Goal: Transaction & Acquisition: Purchase product/service

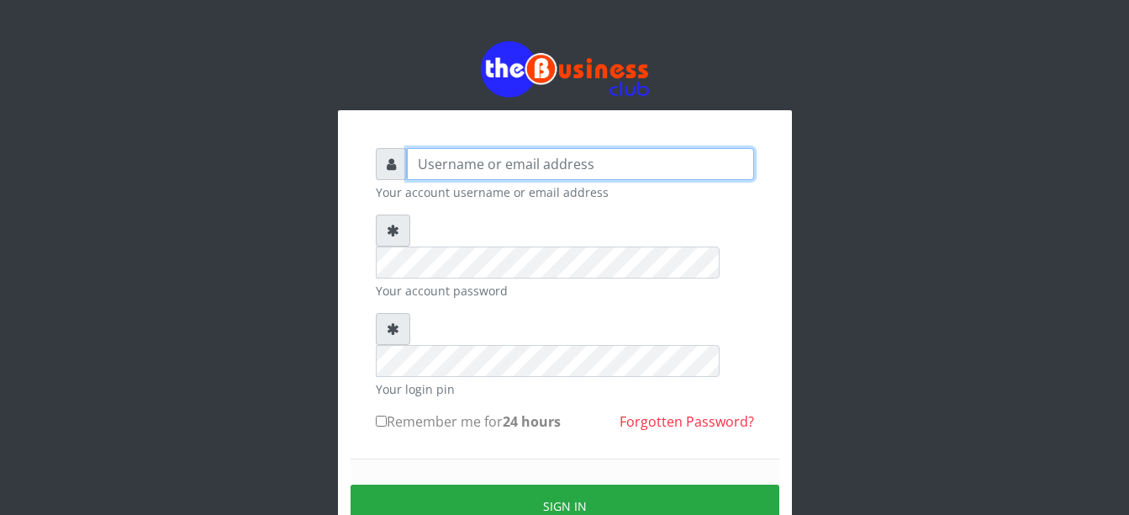
type input "Busybrain2"
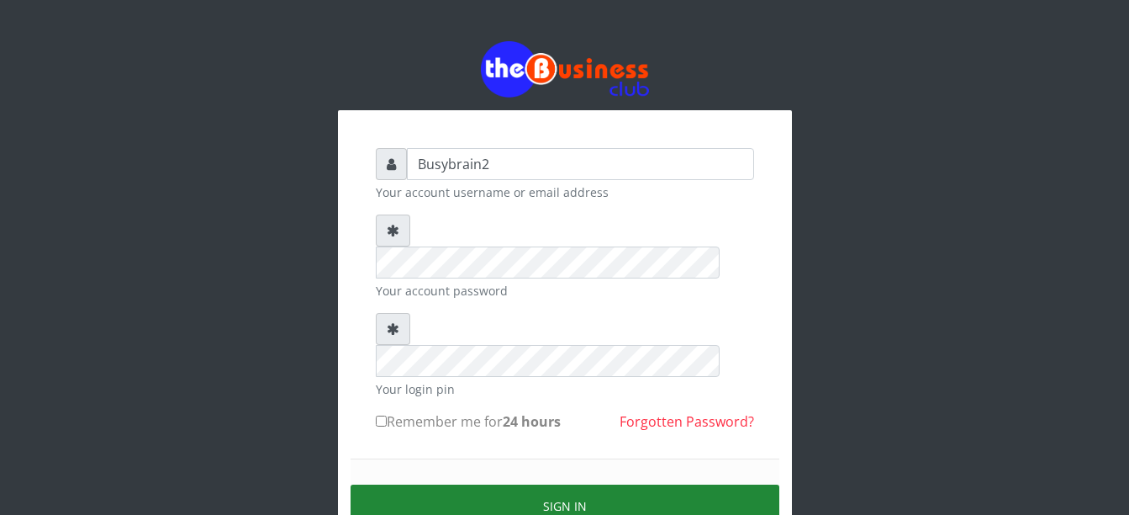
click at [537, 484] on button "Sign in" at bounding box center [565, 505] width 429 height 43
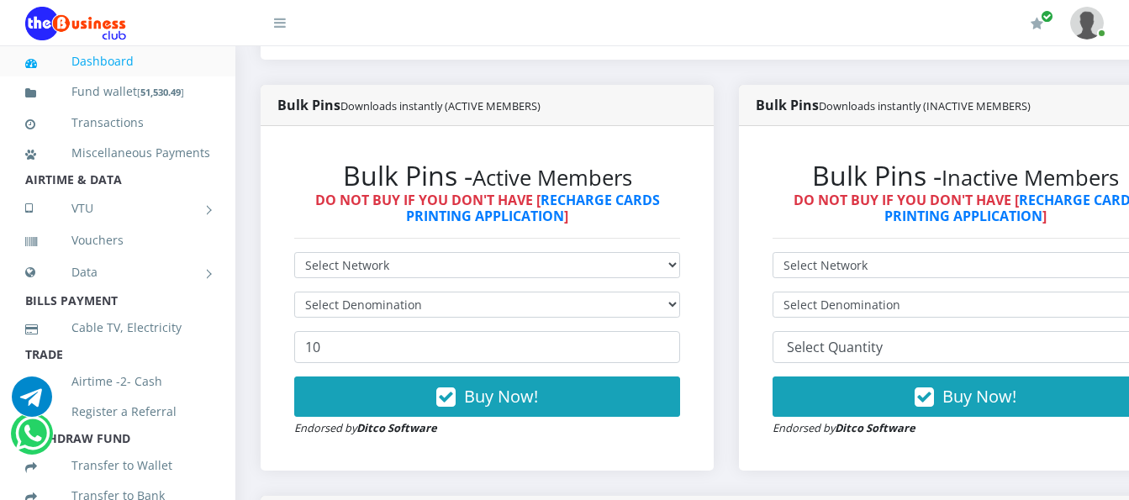
scroll to position [504, 0]
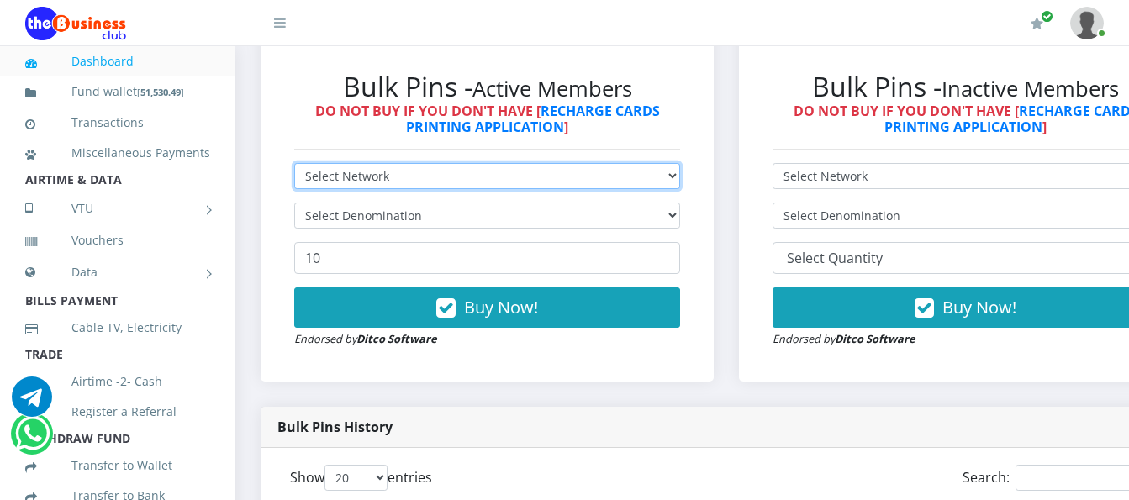
click at [610, 163] on select "Select Network MTN Globacom 9Mobile Airtel" at bounding box center [487, 176] width 386 height 26
select select "MTN"
click at [294, 163] on select "Select Network MTN Globacom 9Mobile Airtel" at bounding box center [487, 176] width 386 height 26
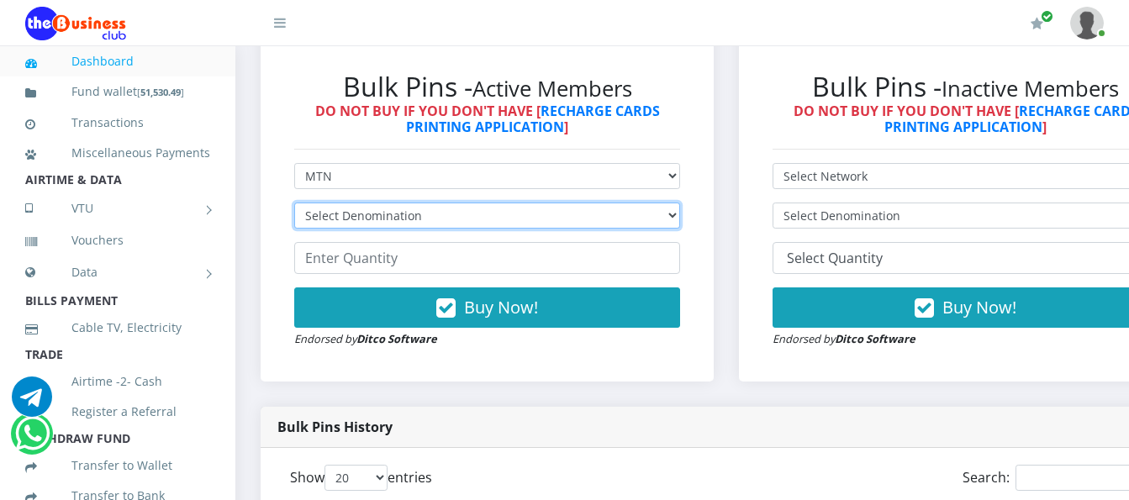
click at [595, 203] on select "Select Denomination MTN NGN100 - ₦96.99 MTN NGN200 - ₦193.98 MTN NGN400 - ₦387.…" at bounding box center [487, 216] width 386 height 26
select select "193.98-200"
click at [294, 203] on select "Select Denomination MTN NGN100 - ₦96.99 MTN NGN200 - ₦193.98 MTN NGN400 - ₦387.…" at bounding box center [487, 216] width 386 height 26
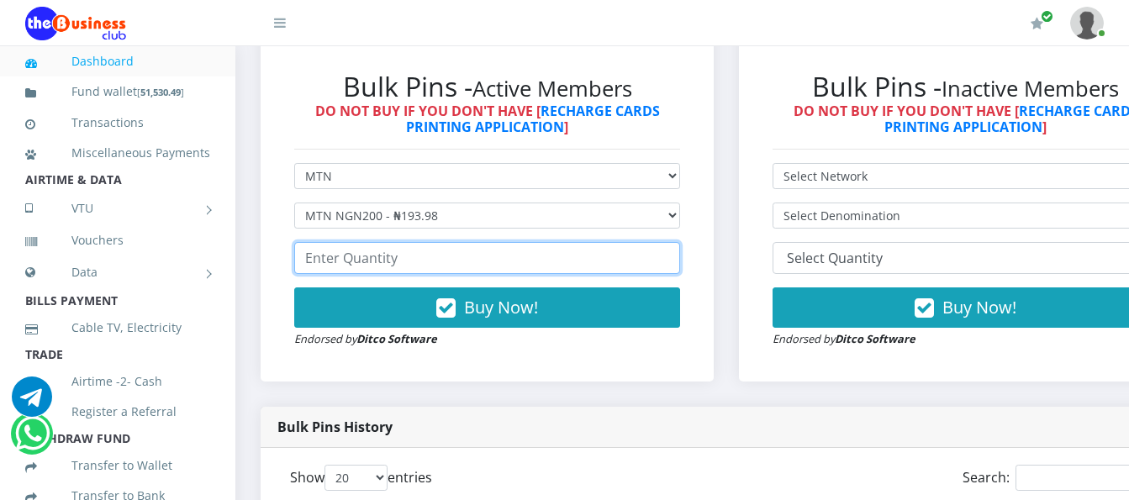
click at [558, 247] on input "number" at bounding box center [487, 258] width 386 height 32
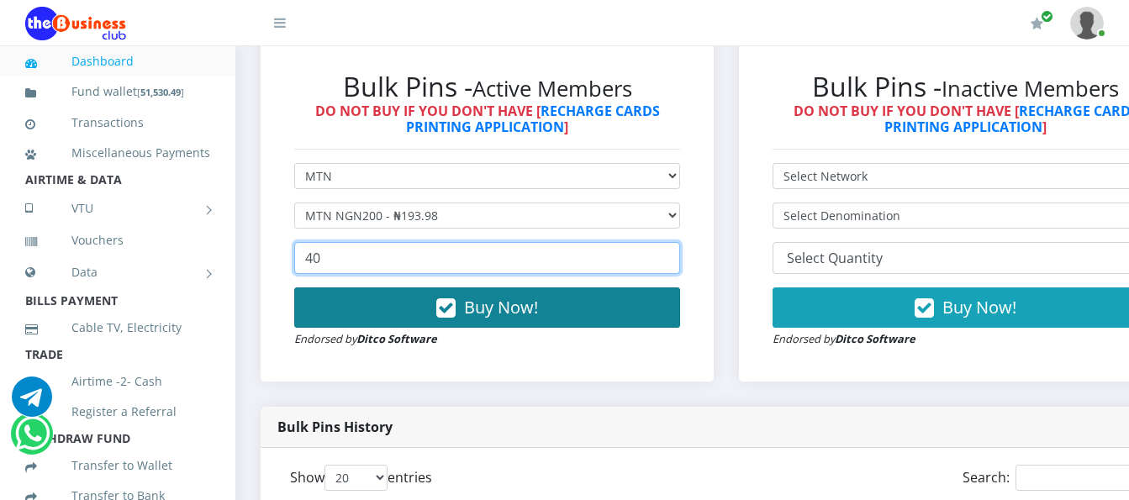
type input "40"
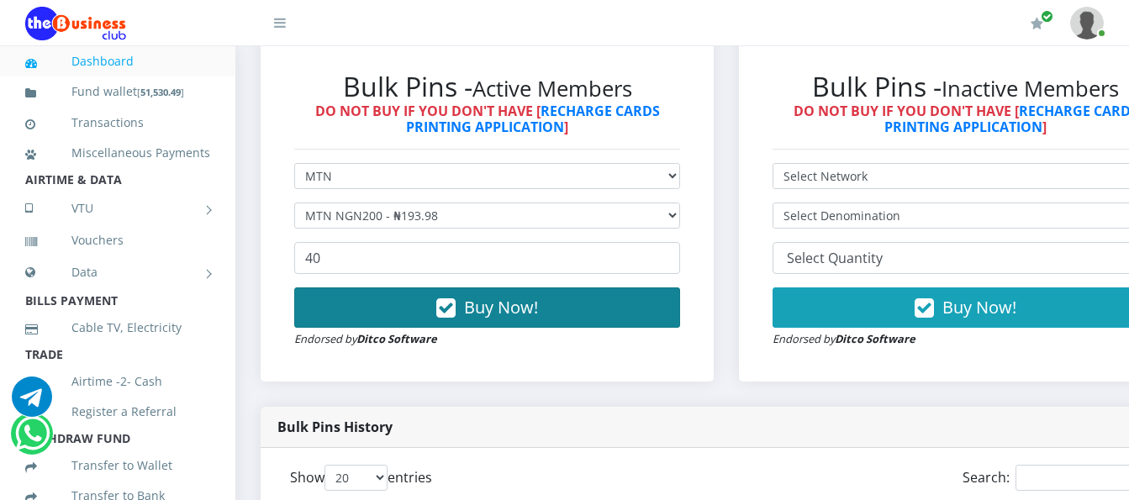
click at [546, 288] on button "Buy Now!" at bounding box center [487, 308] width 386 height 40
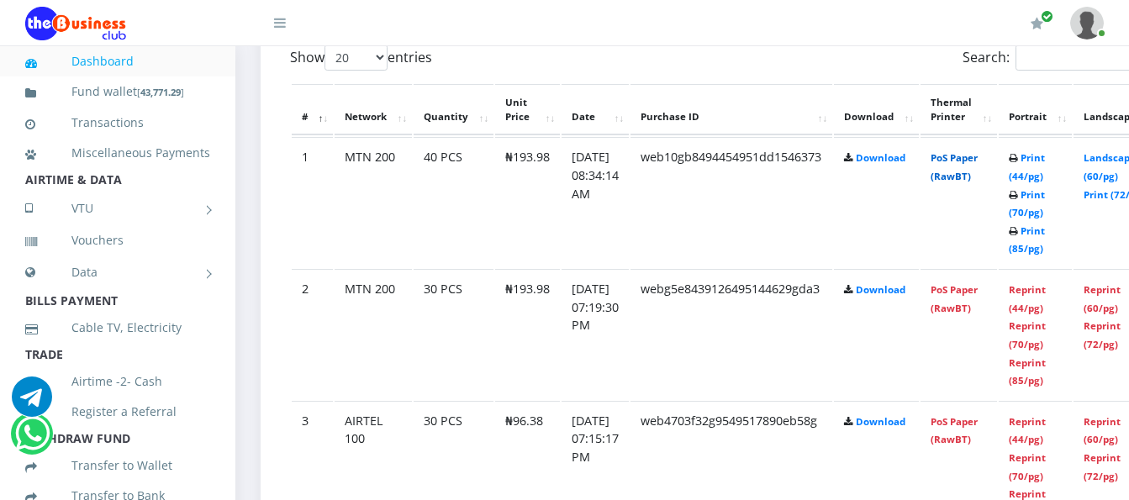
click at [978, 151] on link "PoS Paper (RawBT)" at bounding box center [954, 166] width 47 height 31
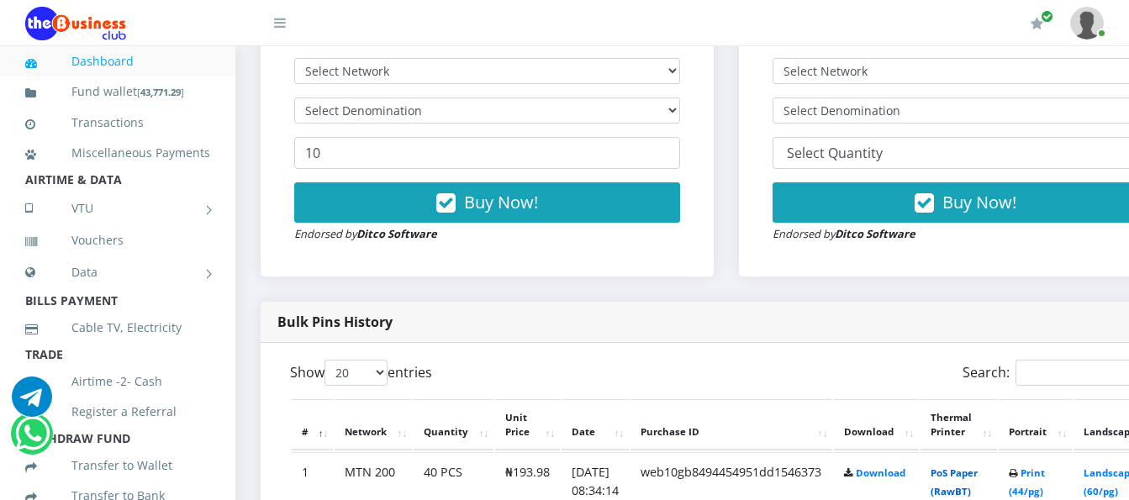
scroll to position [336, 0]
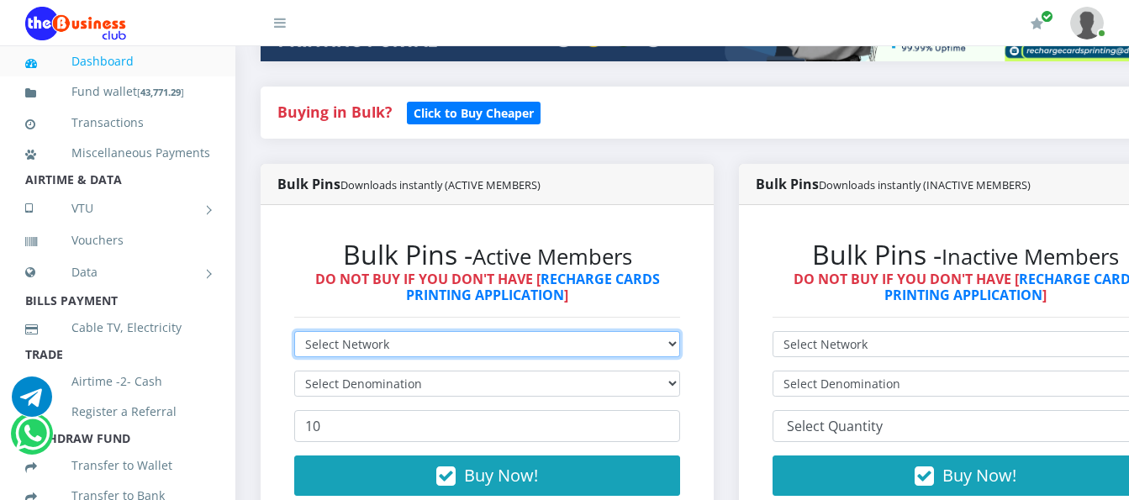
click at [674, 331] on select "Select Network MTN Globacom 9Mobile Airtel" at bounding box center [487, 344] width 386 height 26
select select "MTN"
click at [294, 331] on select "Select Network MTN Globacom 9Mobile Airtel" at bounding box center [487, 344] width 386 height 26
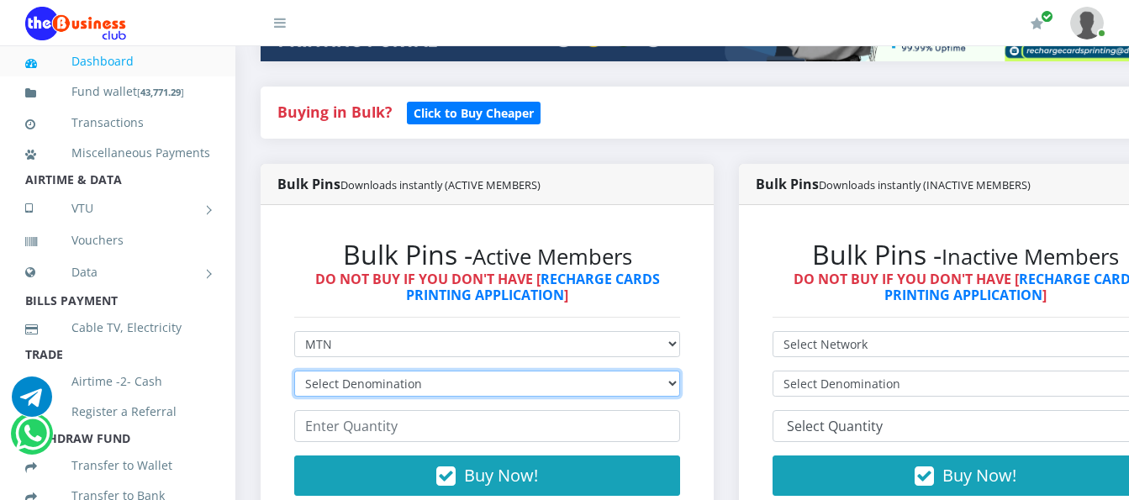
click at [652, 372] on select "Select Denomination MTN NGN100 - ₦96.99 MTN NGN200 - ₦193.98 MTN NGN400 - ₦387.…" at bounding box center [487, 384] width 386 height 26
select select "484.95-500"
click at [294, 371] on select "Select Denomination MTN NGN100 - ₦96.99 MTN NGN200 - ₦193.98 MTN NGN400 - ₦387.…" at bounding box center [487, 384] width 386 height 26
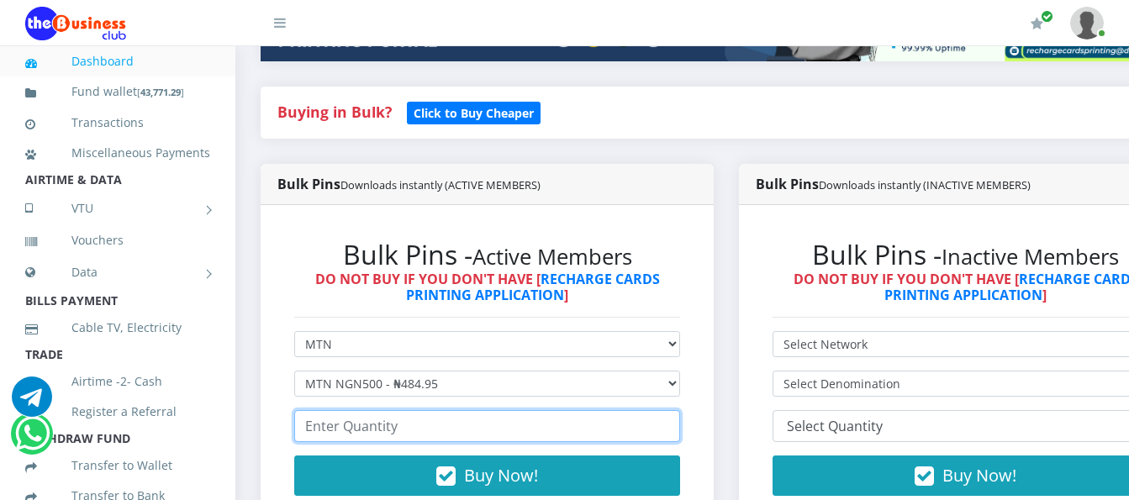
click at [605, 411] on input "number" at bounding box center [487, 426] width 386 height 32
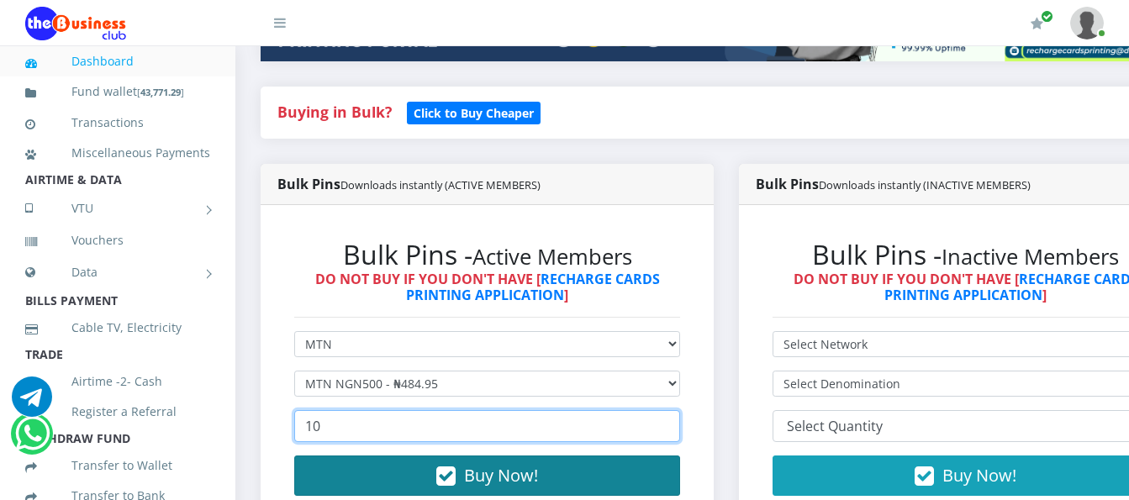
type input "10"
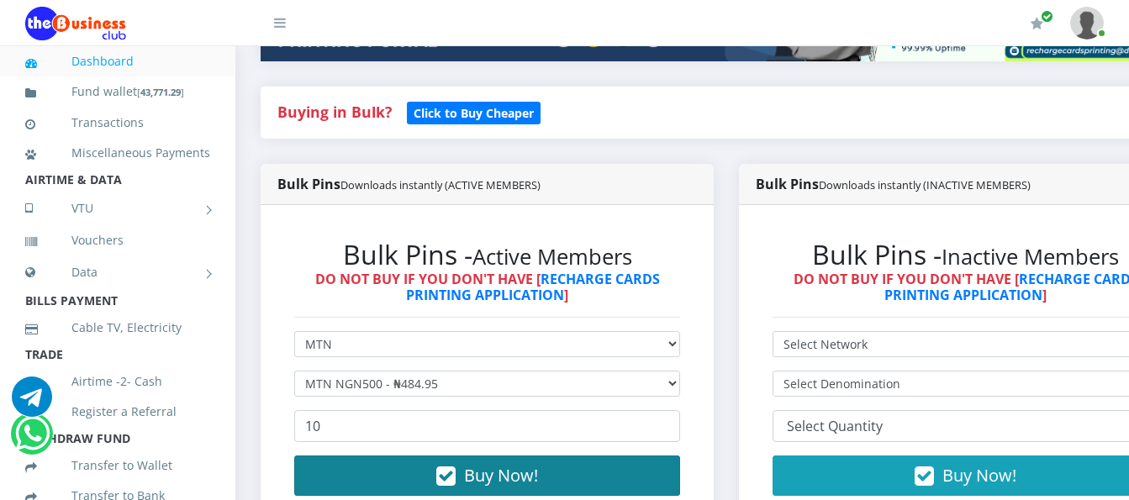
click at [451, 468] on icon "button" at bounding box center [445, 476] width 19 height 17
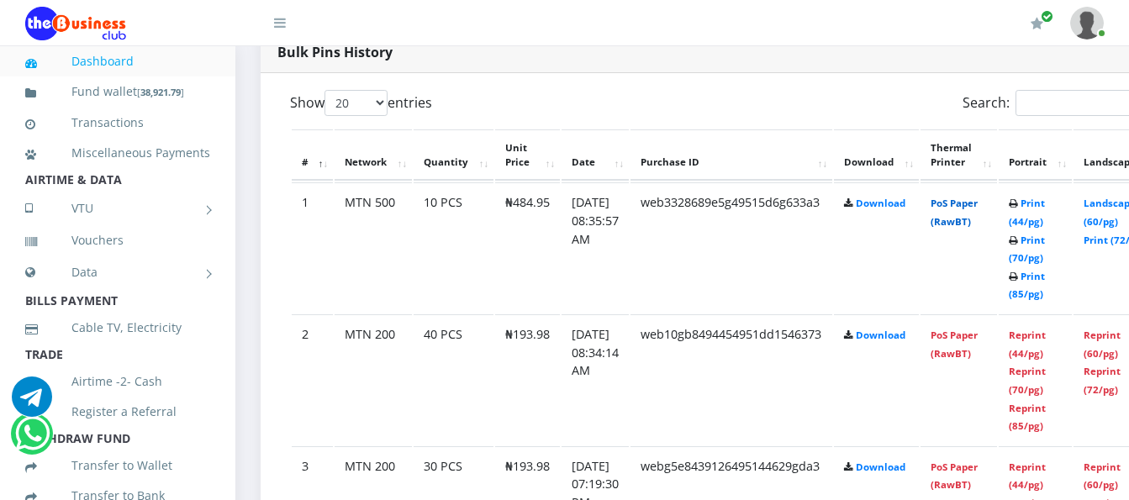
click at [978, 197] on link "PoS Paper (RawBT)" at bounding box center [954, 212] width 47 height 31
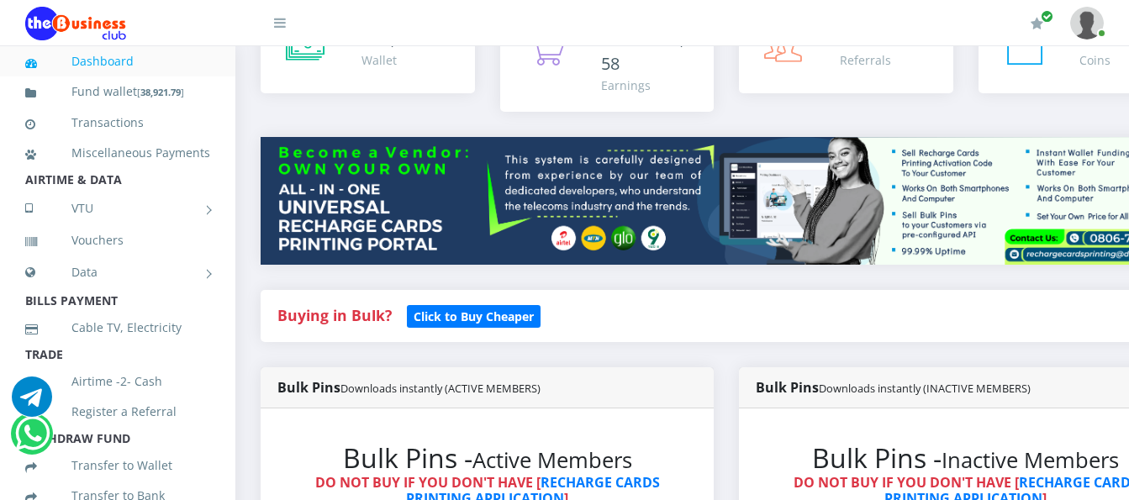
scroll to position [252, 0]
